Goal: Task Accomplishment & Management: Use online tool/utility

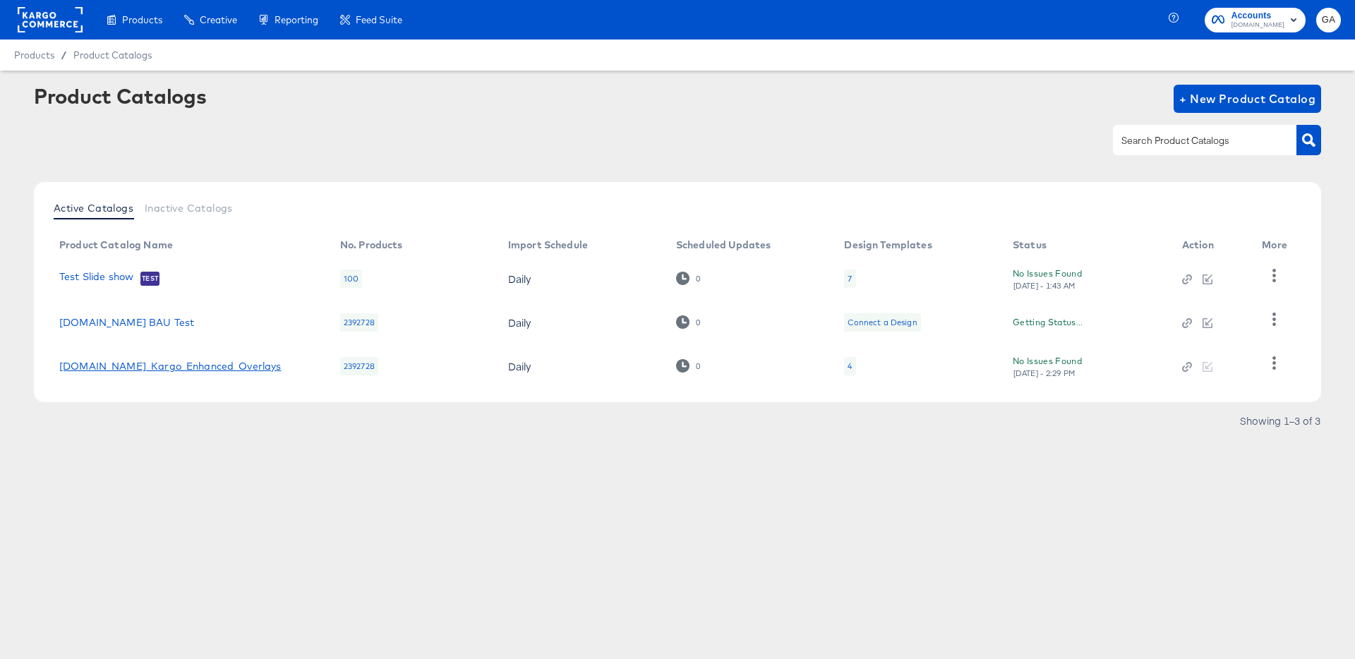
click at [194, 363] on link "[DOMAIN_NAME]_Kargo_Enhanced_Overlays" at bounding box center [170, 366] width 222 height 11
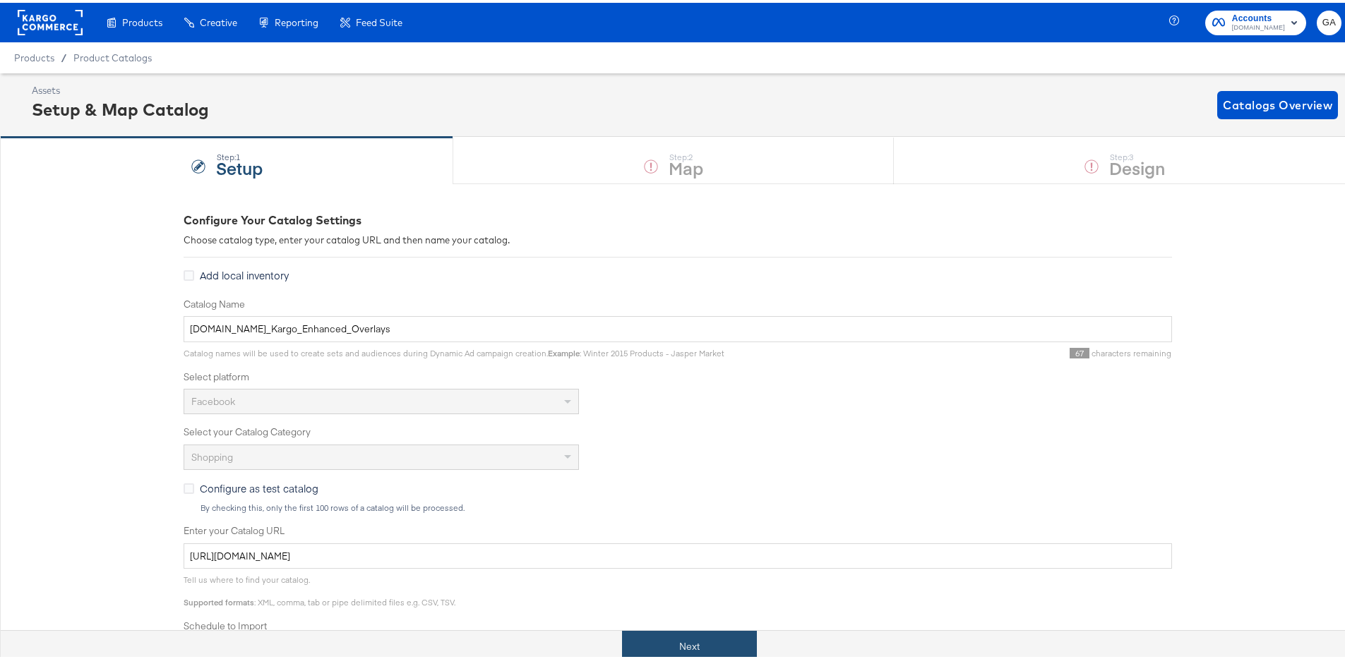
click at [683, 638] on button "Next" at bounding box center [689, 644] width 135 height 32
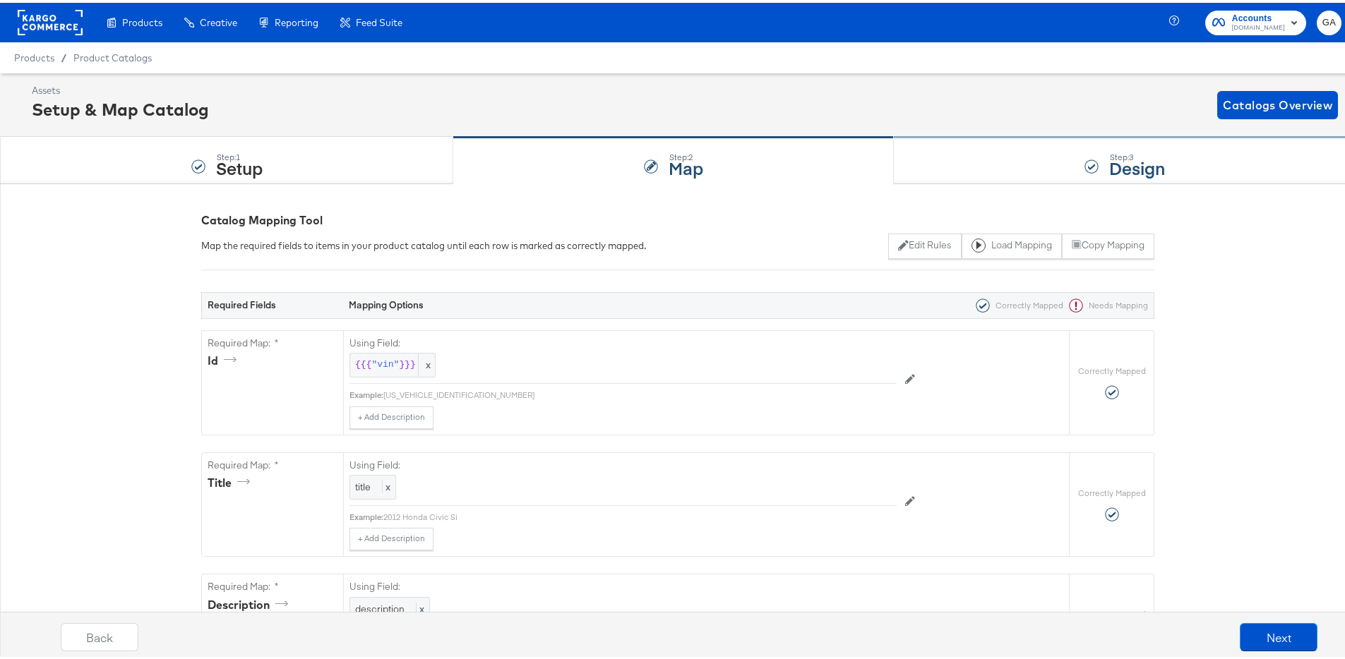
click at [1084, 167] on div at bounding box center [1091, 164] width 14 height 14
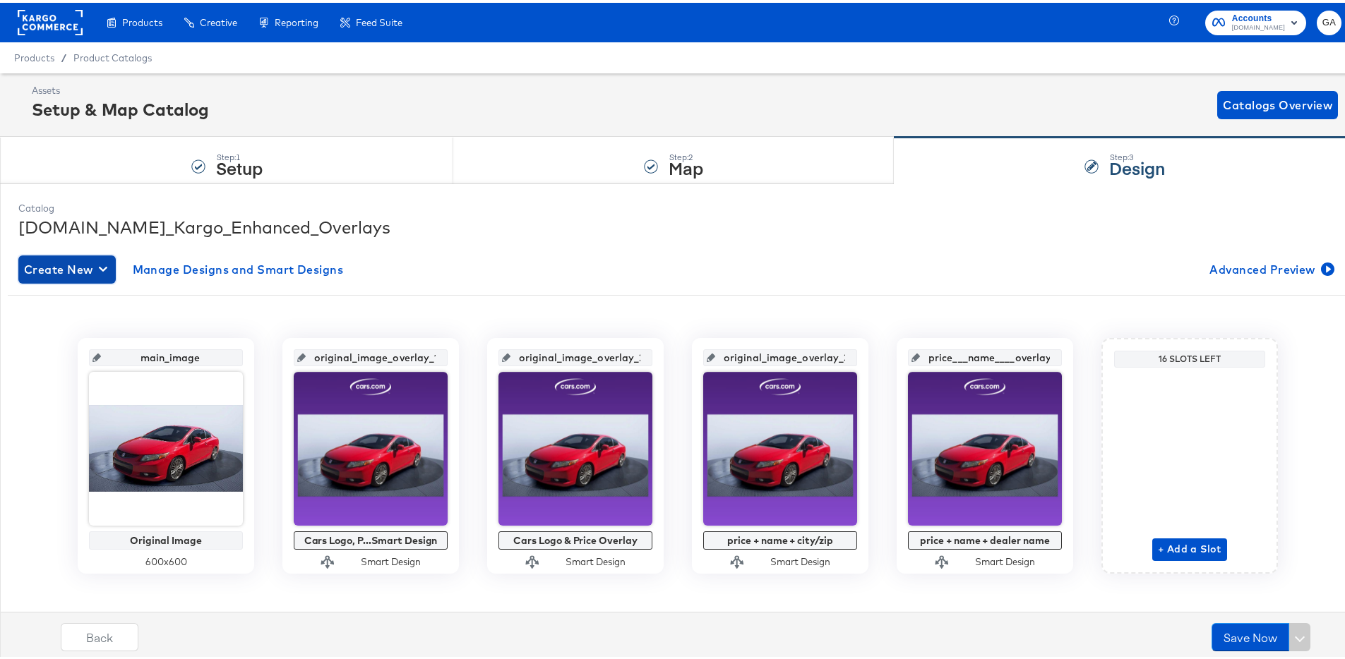
click at [32, 271] on span "Create New" at bounding box center [67, 267] width 86 height 20
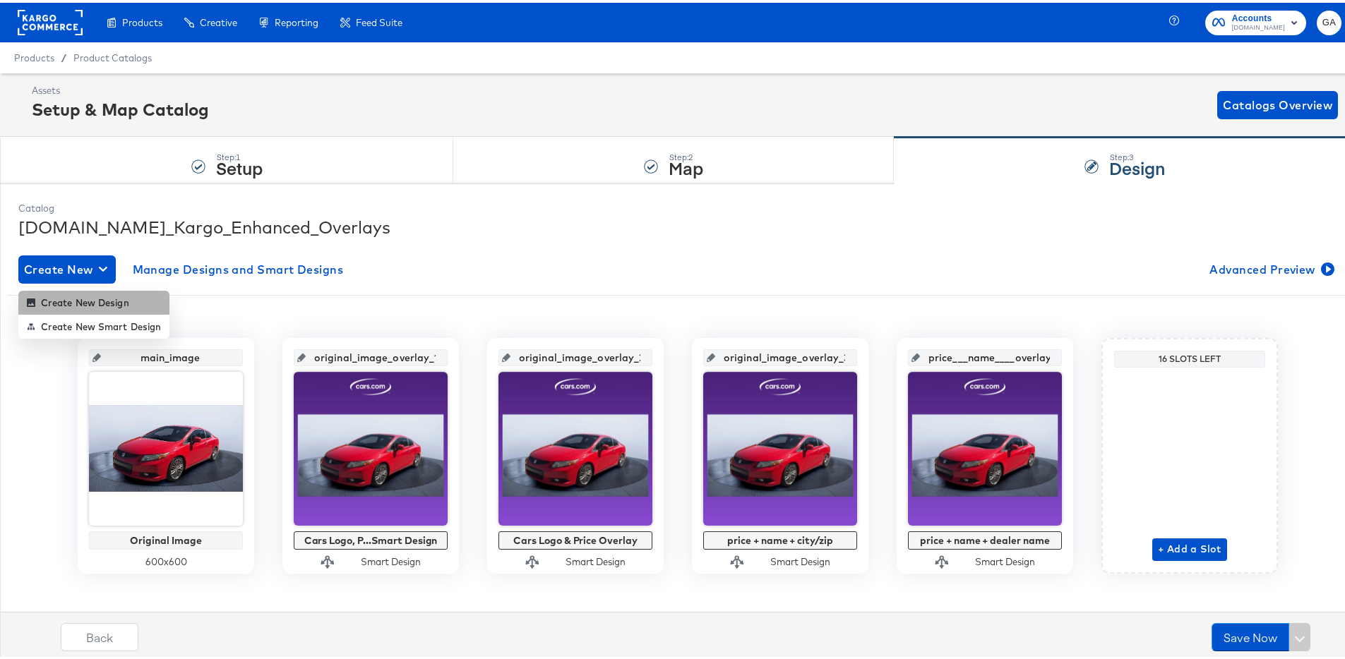
click at [40, 297] on div "Create New Design" at bounding box center [78, 299] width 102 height 11
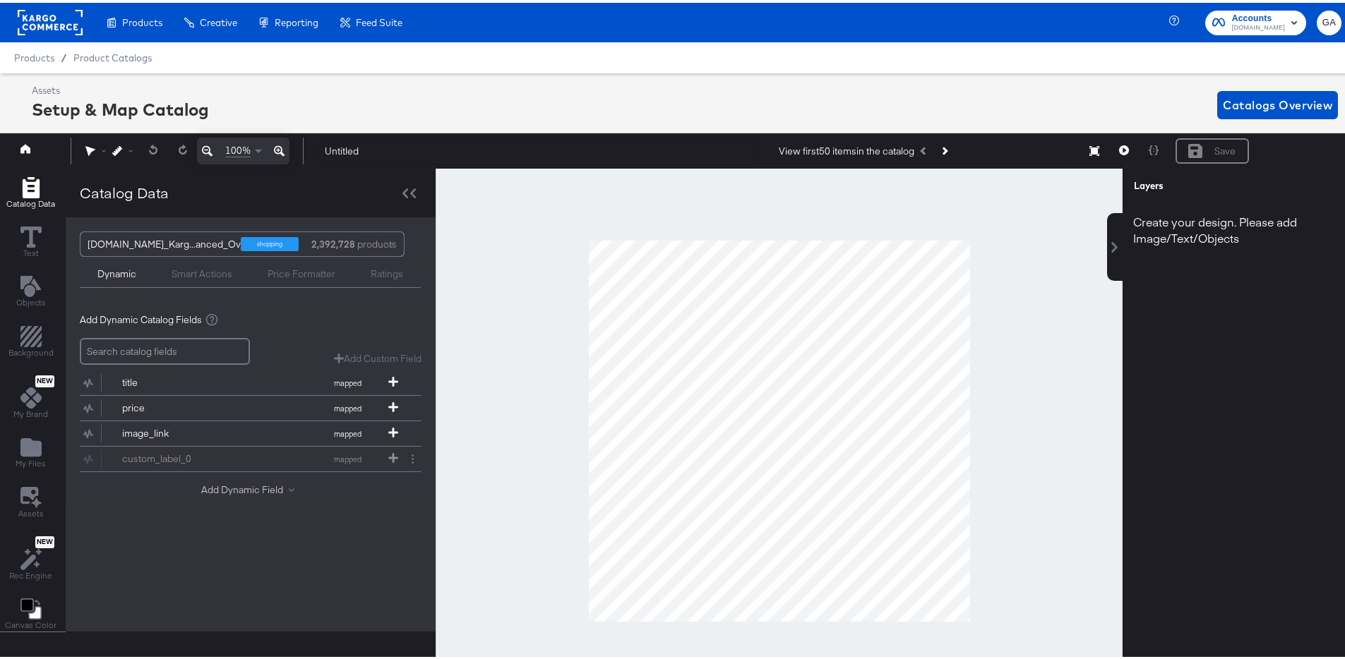
click at [245, 484] on button "Add Dynamic Field" at bounding box center [250, 487] width 99 height 13
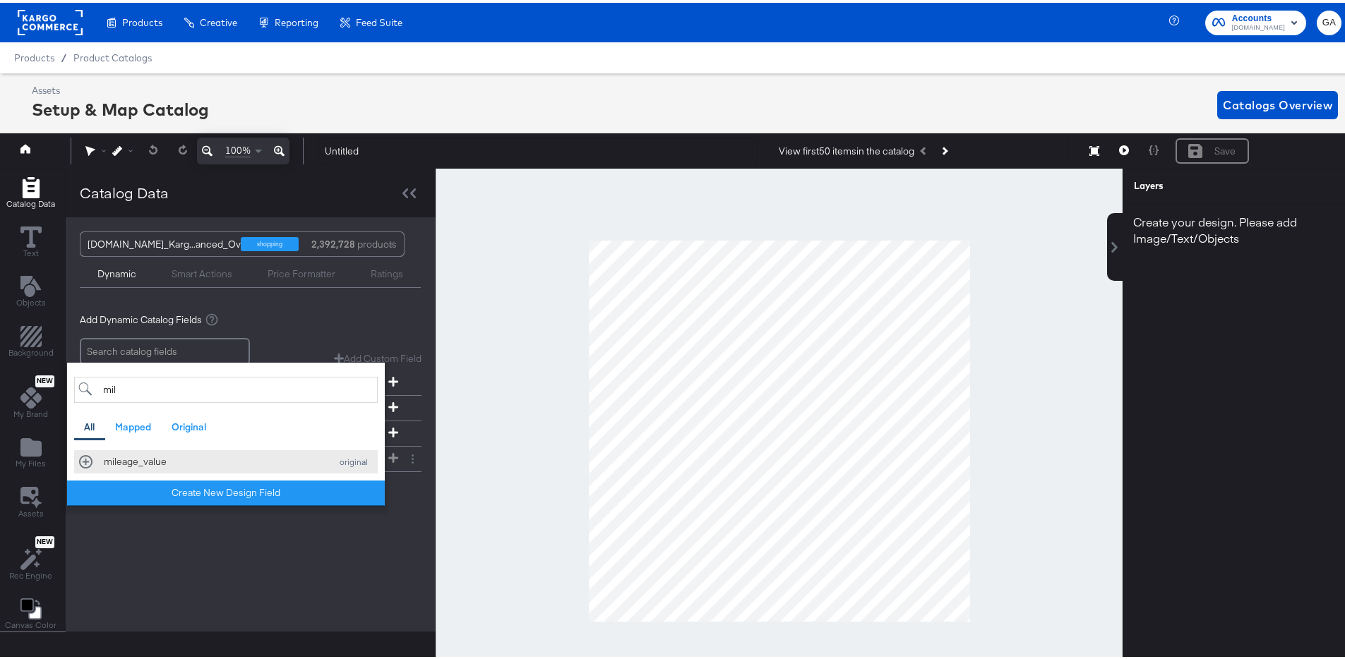
type input "mil"
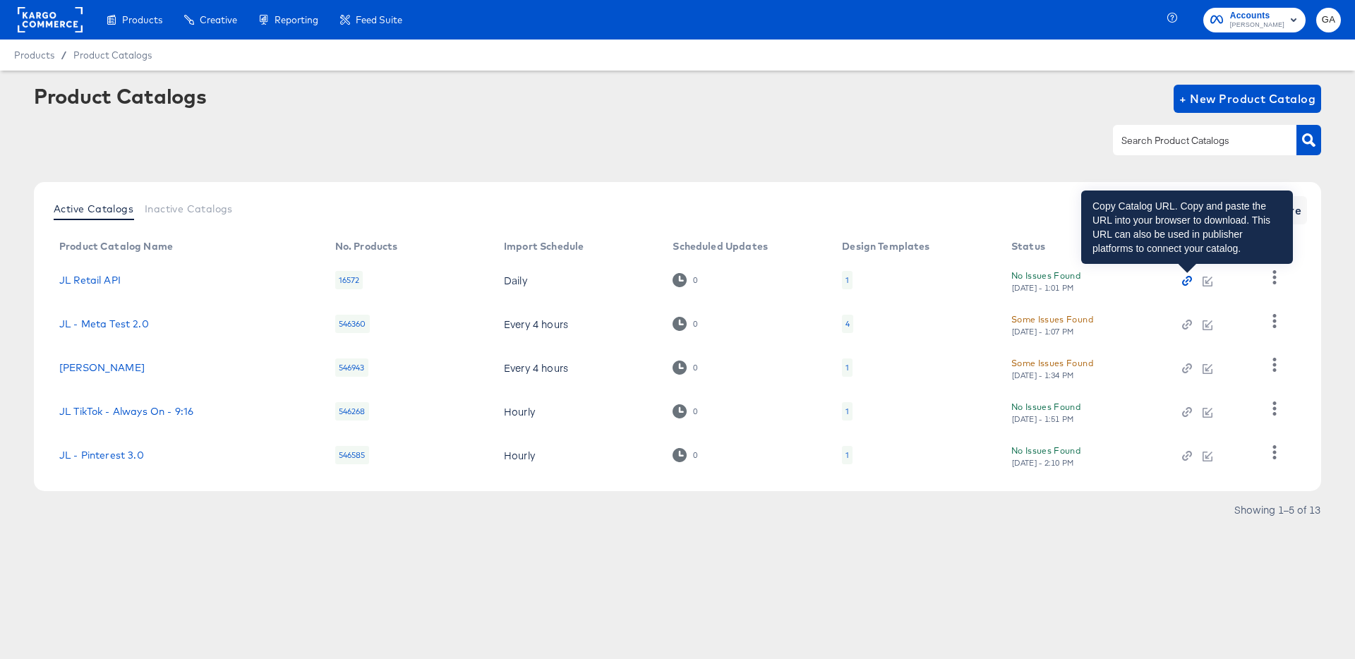
click at [1186, 281] on icon "button" at bounding box center [1187, 281] width 4 height 4
click at [1189, 279] on icon "button" at bounding box center [1187, 281] width 10 height 10
click at [1189, 280] on icon "button" at bounding box center [1187, 281] width 10 height 10
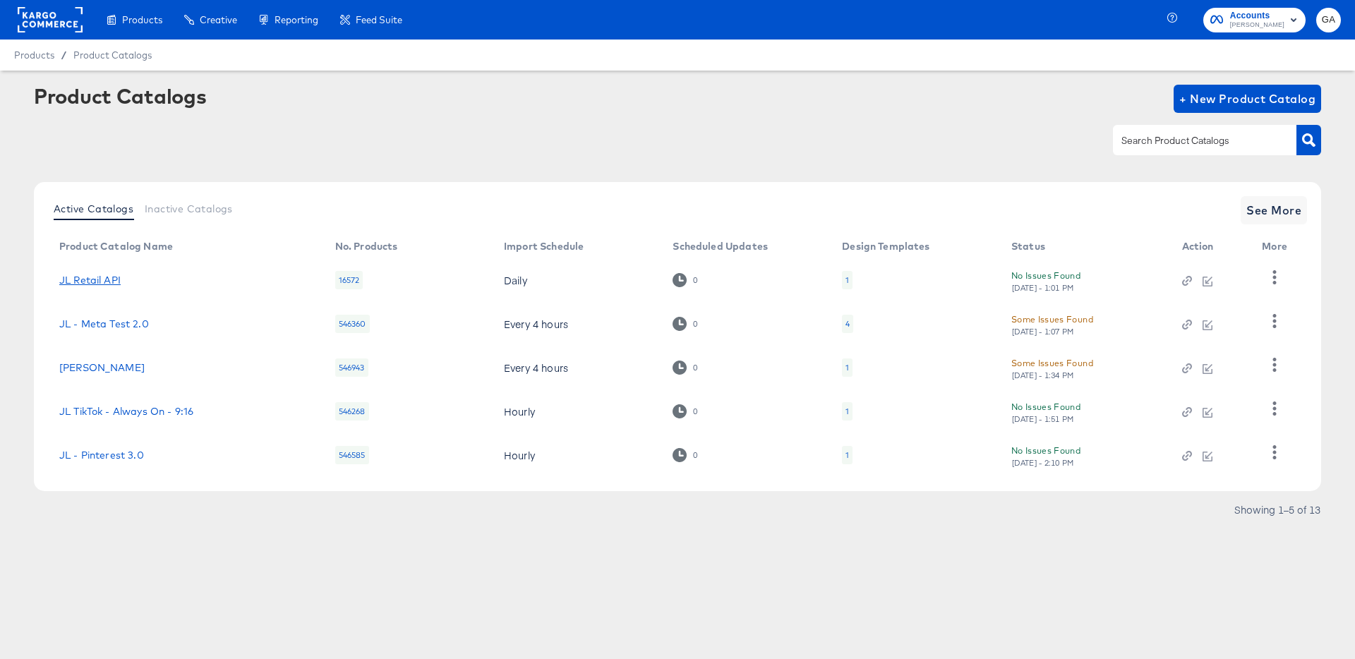
click at [107, 281] on link "JL Retail API" at bounding box center [89, 280] width 61 height 11
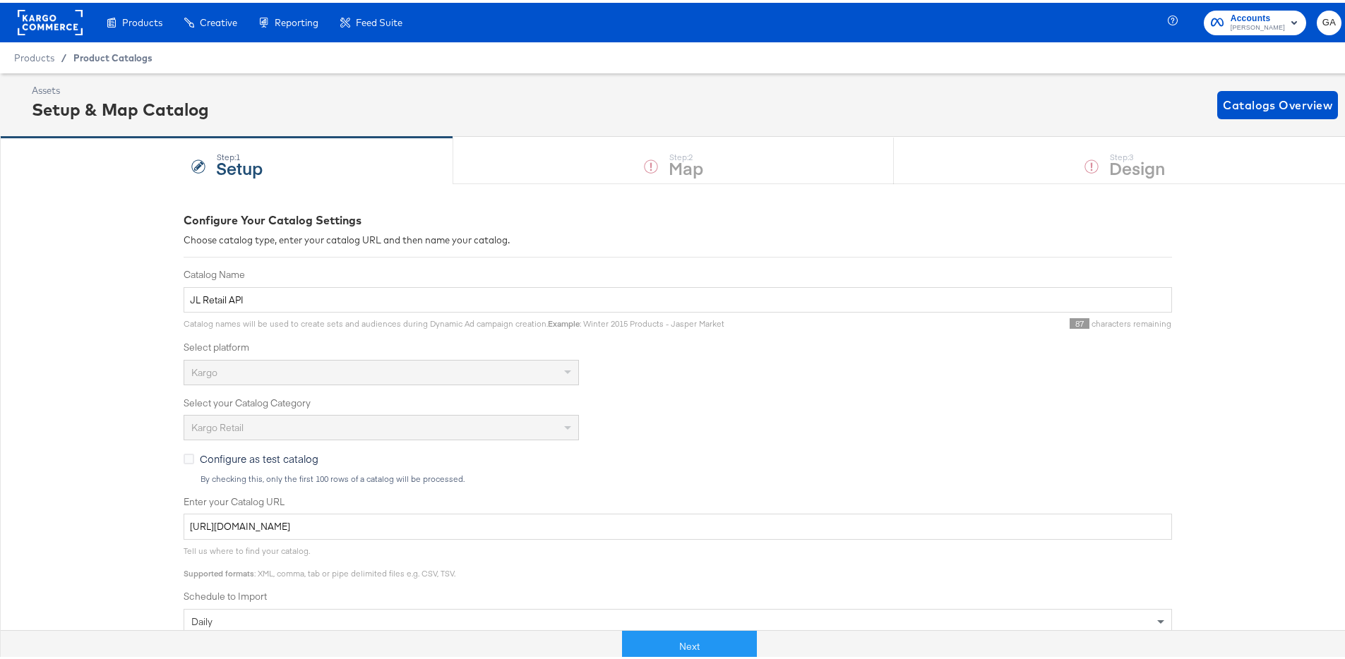
click at [103, 56] on span "Product Catalogs" at bounding box center [112, 54] width 79 height 11
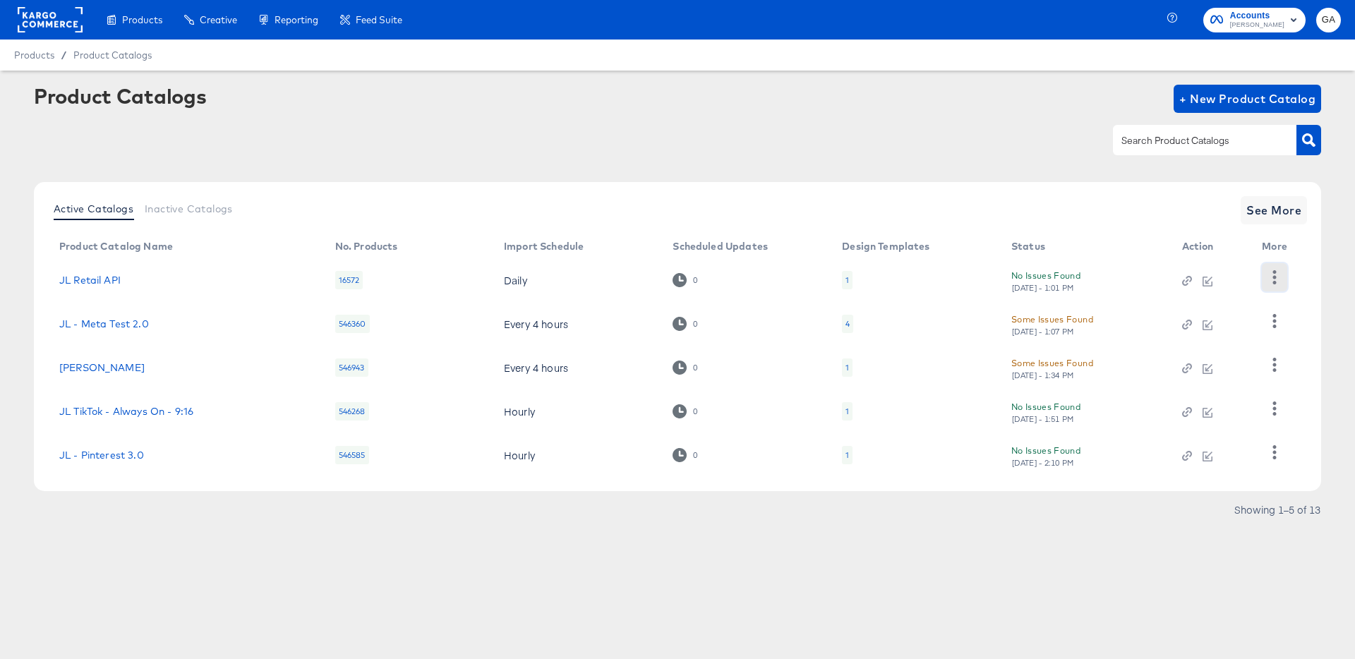
click at [1274, 278] on icon "button" at bounding box center [1275, 276] width 4 height 13
click at [1219, 325] on div "HUD Checks (Internal)" at bounding box center [1216, 329] width 141 height 23
click at [1049, 277] on div "No Issues Found Mon, Oct 6th - 1:01 PM" at bounding box center [1082, 280] width 143 height 25
